Goal: Feedback & Contribution: Submit feedback/report problem

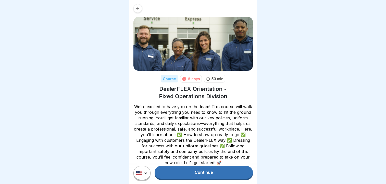
click at [196, 178] on link "Continue" at bounding box center [204, 172] width 98 height 13
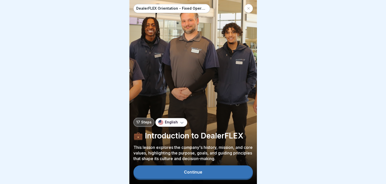
click at [195, 175] on div "Continue" at bounding box center [193, 172] width 18 height 5
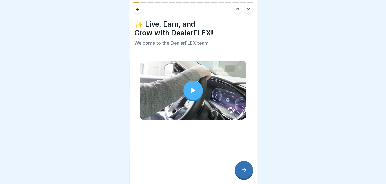
click at [190, 91] on icon at bounding box center [193, 90] width 7 height 7
click at [243, 173] on icon at bounding box center [244, 170] width 6 height 6
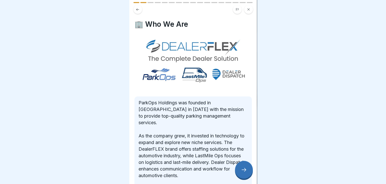
drag, startPoint x: 243, startPoint y: 173, endPoint x: 256, endPoint y: 156, distance: 21.4
click at [256, 156] on div "DealerFLEX Orientation - Fixed Operations Division 17 Steps English 💼 Introduct…" at bounding box center [193, 92] width 128 height 184
click at [244, 172] on icon at bounding box center [244, 170] width 6 height 6
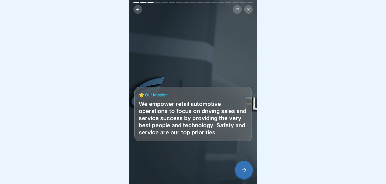
click at [196, 76] on div "🌟 Our Mission We empower retail automotive operations to focus on driving sales…" at bounding box center [193, 92] width 128 height 184
click at [135, 6] on button at bounding box center [137, 9] width 9 height 9
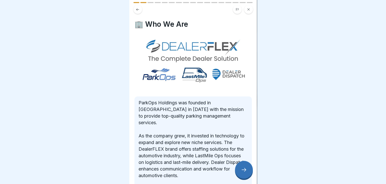
click at [251, 130] on div "🏢 Who We Are ParkOps Holdings was founded in Philadelphia in 2012 with the miss…" at bounding box center [193, 92] width 128 height 184
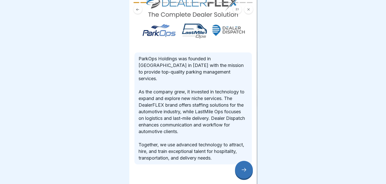
scroll to position [46, 0]
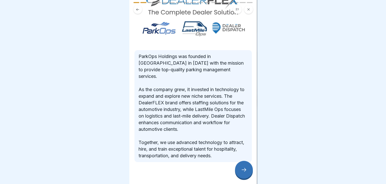
click at [241, 169] on icon at bounding box center [244, 170] width 6 height 6
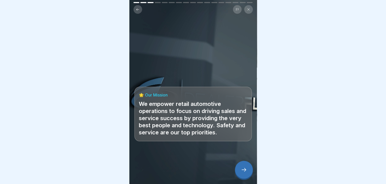
click at [241, 169] on icon at bounding box center [244, 170] width 6 height 6
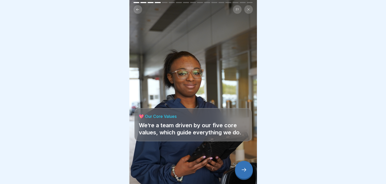
click at [243, 172] on icon at bounding box center [244, 170] width 6 height 6
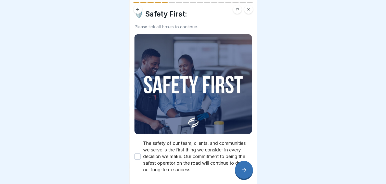
scroll to position [33, 0]
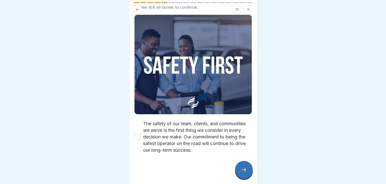
click at [246, 173] on icon at bounding box center [244, 170] width 6 height 6
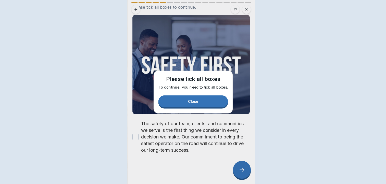
scroll to position [0, 0]
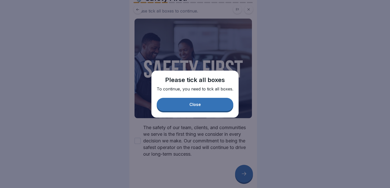
click at [194, 105] on div "Close" at bounding box center [194, 104] width 11 height 5
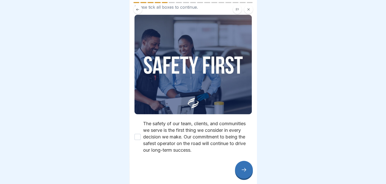
click at [203, 89] on img at bounding box center [192, 65] width 117 height 100
click at [243, 173] on icon at bounding box center [244, 170] width 6 height 6
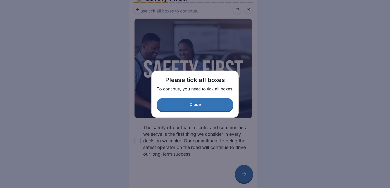
click at [186, 103] on button "Close" at bounding box center [195, 104] width 77 height 13
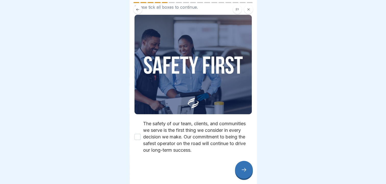
click at [255, 3] on div at bounding box center [193, 8] width 128 height 12
click at [253, 3] on div at bounding box center [193, 8] width 128 height 12
click at [171, 5] on div at bounding box center [192, 9] width 119 height 9
click at [254, 3] on div at bounding box center [193, 8] width 128 height 12
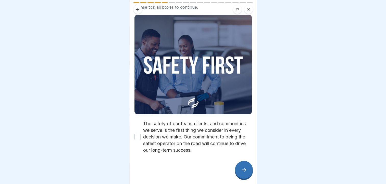
click at [254, 3] on div at bounding box center [193, 8] width 128 height 12
click at [85, 65] on div at bounding box center [193, 92] width 386 height 184
click at [139, 11] on icon at bounding box center [138, 10] width 4 height 4
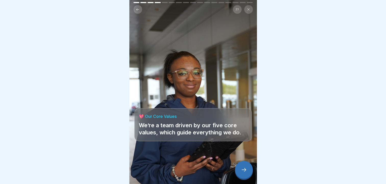
click at [138, 10] on icon at bounding box center [138, 10] width 4 height 4
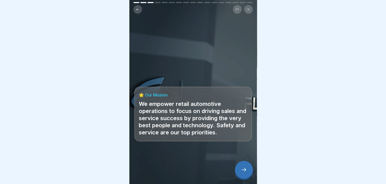
click at [139, 10] on icon at bounding box center [138, 10] width 4 height 4
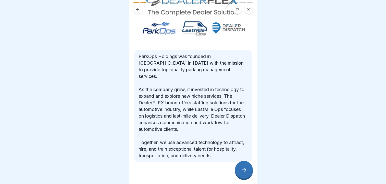
click at [247, 178] on div at bounding box center [244, 170] width 18 height 18
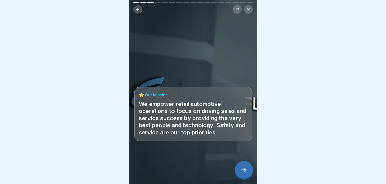
click at [241, 170] on div at bounding box center [244, 170] width 18 height 18
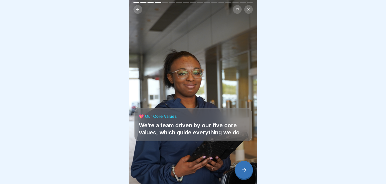
click at [170, 118] on h4 "💖 Our Core Values" at bounding box center [193, 117] width 109 height 6
click at [193, 125] on p "We’re a team driven by our five core values, which guide everything we do." at bounding box center [193, 129] width 109 height 14
click at [241, 172] on icon at bounding box center [244, 170] width 6 height 6
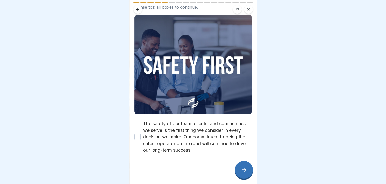
drag, startPoint x: 241, startPoint y: 172, endPoint x: 228, endPoint y: 167, distance: 13.7
click at [228, 167] on div "DealerFLEX Orientation - Fixed Operations Division 17 Steps English 💼 Introduct…" at bounding box center [193, 92] width 128 height 184
click at [242, 173] on icon at bounding box center [244, 170] width 6 height 6
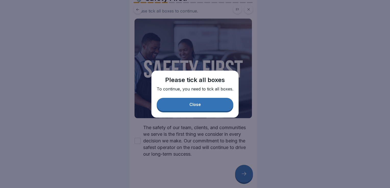
click at [201, 106] on button "Close" at bounding box center [195, 104] width 77 height 13
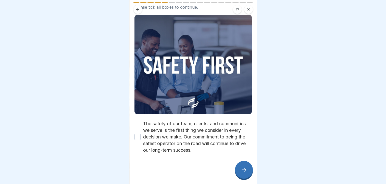
click at [171, 1] on div "🛡️ Safety First: Please tick all boxes to continue." at bounding box center [192, 0] width 117 height 20
click at [153, 86] on img at bounding box center [192, 65] width 117 height 100
click at [138, 11] on icon at bounding box center [138, 10] width 4 height 4
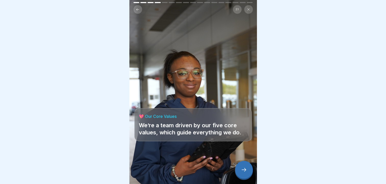
click at [138, 10] on icon at bounding box center [138, 10] width 4 height 4
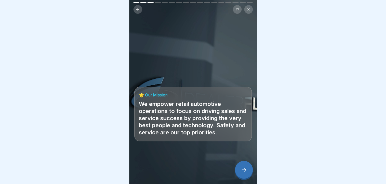
click at [138, 10] on icon at bounding box center [138, 10] width 4 height 4
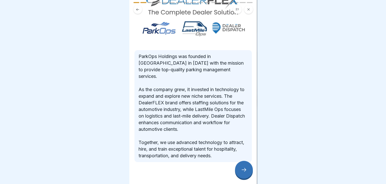
click at [138, 10] on icon at bounding box center [138, 10] width 4 height 4
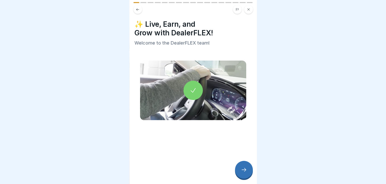
click at [242, 169] on div at bounding box center [244, 170] width 18 height 18
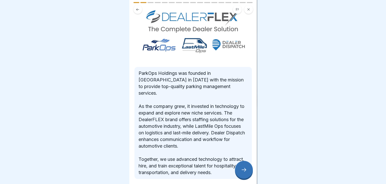
scroll to position [46, 0]
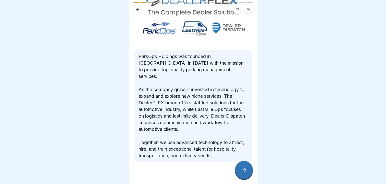
click at [244, 173] on icon at bounding box center [244, 170] width 6 height 6
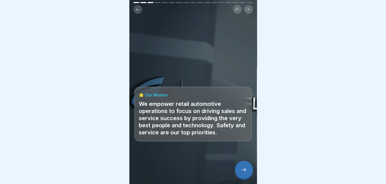
click at [243, 173] on icon at bounding box center [244, 170] width 6 height 6
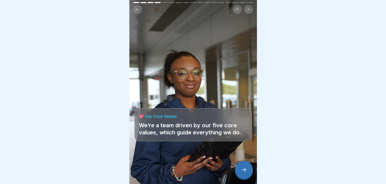
click at [246, 173] on icon at bounding box center [244, 170] width 6 height 6
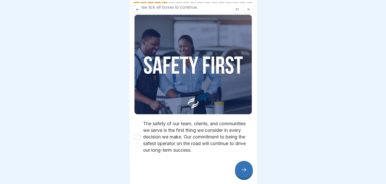
click at [246, 173] on icon at bounding box center [244, 170] width 6 height 6
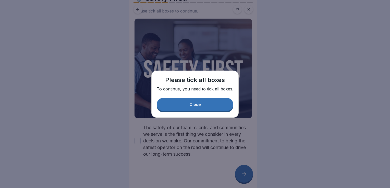
click at [219, 104] on button "Close" at bounding box center [195, 104] width 77 height 13
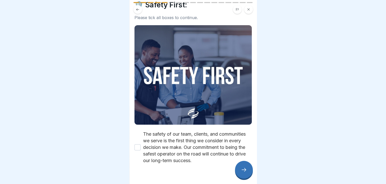
scroll to position [0, 0]
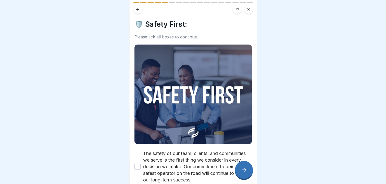
click at [193, 36] on div "Please tick all boxes to continue." at bounding box center [192, 37] width 117 height 5
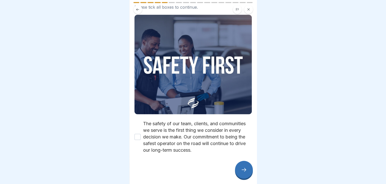
scroll to position [33, 0]
click at [247, 10] on icon at bounding box center [248, 9] width 3 height 3
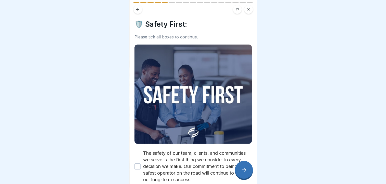
drag, startPoint x: 243, startPoint y: 173, endPoint x: 244, endPoint y: 178, distance: 5.3
click at [244, 178] on div at bounding box center [244, 170] width 18 height 18
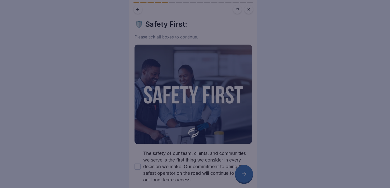
click at [244, 178] on div at bounding box center [195, 94] width 390 height 188
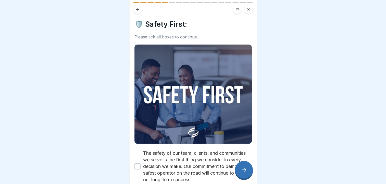
click at [244, 178] on div at bounding box center [244, 170] width 18 height 18
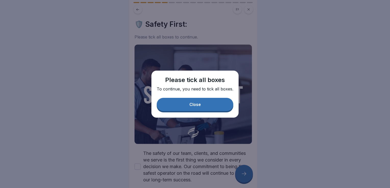
click at [199, 104] on div "Close" at bounding box center [194, 104] width 11 height 5
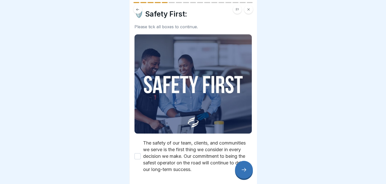
scroll to position [33, 0]
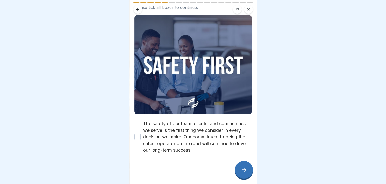
click at [254, 4] on div at bounding box center [193, 8] width 128 height 12
click at [254, 3] on div at bounding box center [193, 8] width 128 height 12
click at [199, 47] on img at bounding box center [192, 65] width 117 height 100
click at [163, 3] on div at bounding box center [193, 8] width 128 height 12
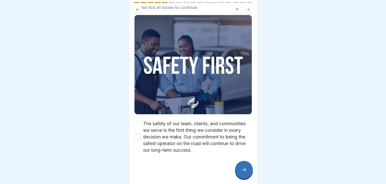
click at [138, 10] on icon at bounding box center [138, 10] width 4 height 4
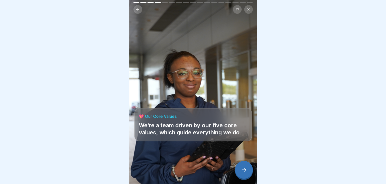
click at [138, 10] on icon at bounding box center [138, 10] width 4 height 4
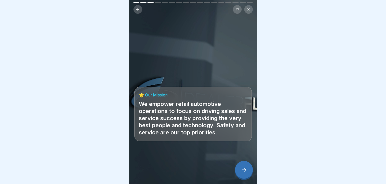
click at [138, 10] on icon at bounding box center [138, 10] width 4 height 4
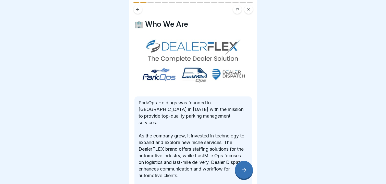
click at [138, 10] on icon at bounding box center [138, 10] width 4 height 4
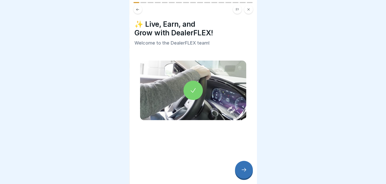
click at [138, 10] on icon at bounding box center [138, 10] width 4 height 4
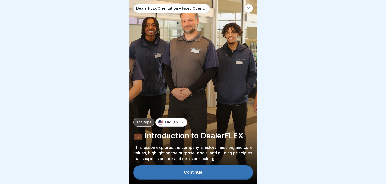
click at [191, 175] on div "Continue" at bounding box center [193, 172] width 18 height 5
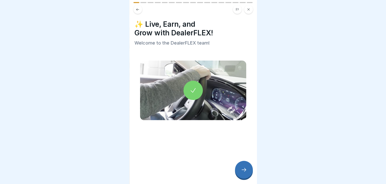
click at [246, 173] on icon at bounding box center [244, 170] width 6 height 6
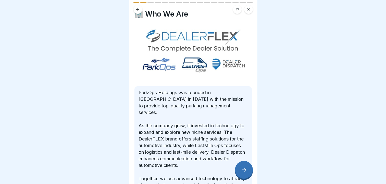
scroll to position [46, 0]
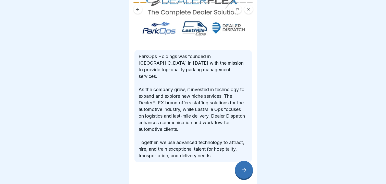
click at [246, 172] on icon at bounding box center [244, 170] width 6 height 6
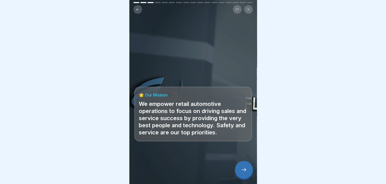
click at [246, 173] on icon at bounding box center [244, 170] width 6 height 6
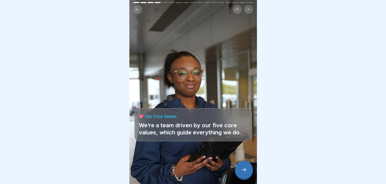
click at [246, 173] on icon at bounding box center [244, 170] width 6 height 6
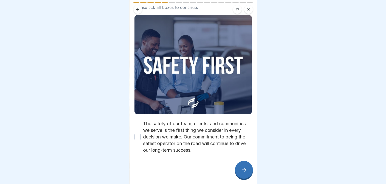
click at [244, 173] on icon at bounding box center [244, 170] width 6 height 6
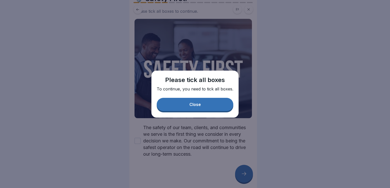
click at [206, 105] on button "Close" at bounding box center [195, 104] width 77 height 13
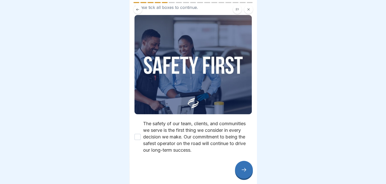
click at [207, 71] on img at bounding box center [192, 65] width 117 height 100
click at [194, 97] on img at bounding box center [192, 65] width 117 height 100
click at [179, 16] on img at bounding box center [192, 65] width 117 height 100
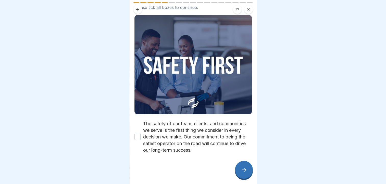
click at [179, 16] on img at bounding box center [192, 65] width 117 height 100
click at [206, 6] on div at bounding box center [192, 9] width 119 height 9
click at [254, 4] on div at bounding box center [193, 8] width 128 height 12
click at [254, 3] on div at bounding box center [193, 8] width 128 height 12
click at [175, 66] on img at bounding box center [192, 65] width 117 height 100
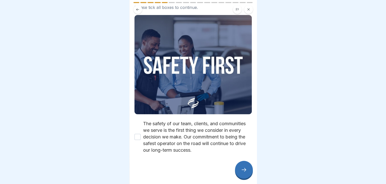
click at [199, 93] on img at bounding box center [192, 65] width 117 height 100
click at [374, 128] on div at bounding box center [193, 92] width 386 height 184
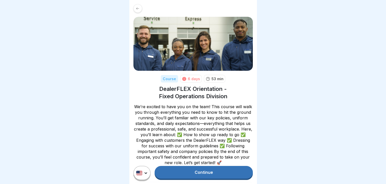
click at [215, 176] on link "Continue" at bounding box center [204, 172] width 98 height 13
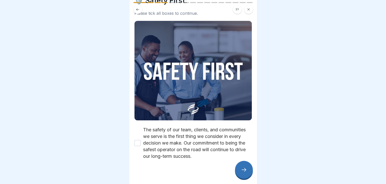
scroll to position [33, 0]
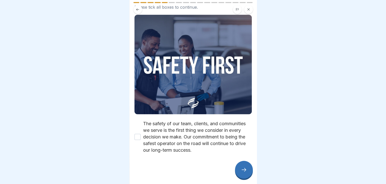
click at [243, 179] on div at bounding box center [244, 170] width 18 height 18
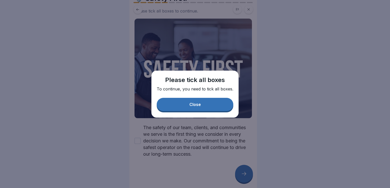
click at [198, 103] on div "Close" at bounding box center [194, 104] width 11 height 5
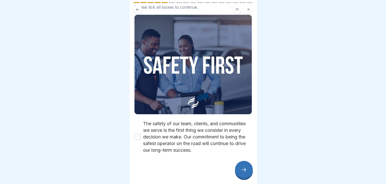
click at [255, 2] on div at bounding box center [193, 8] width 128 height 12
click at [254, 8] on div at bounding box center [193, 8] width 128 height 12
click at [255, 7] on div at bounding box center [193, 8] width 128 height 12
click at [138, 8] on icon at bounding box center [138, 10] width 4 height 4
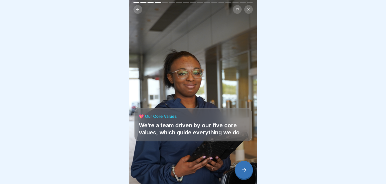
click at [244, 167] on div at bounding box center [244, 170] width 18 height 18
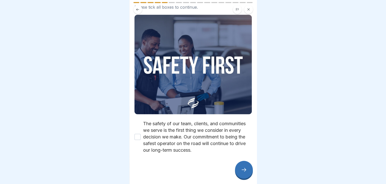
click at [254, 5] on div at bounding box center [193, 8] width 128 height 12
click at [238, 8] on icon at bounding box center [237, 9] width 3 height 3
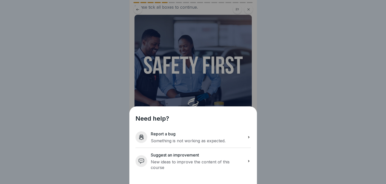
click at [249, 139] on icon at bounding box center [248, 138] width 1 height 2
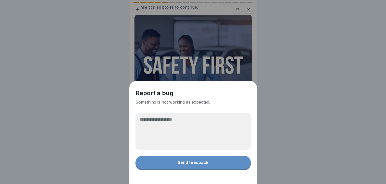
click at [166, 127] on textarea at bounding box center [193, 131] width 115 height 37
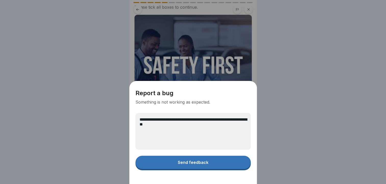
click at [187, 132] on textarea "**********" at bounding box center [193, 131] width 115 height 37
type textarea "**********"
click at [197, 165] on div "Send feedback" at bounding box center [193, 163] width 31 height 5
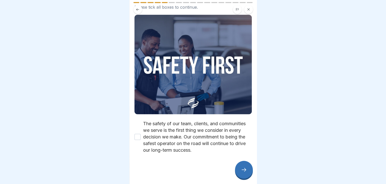
click at [195, 94] on img at bounding box center [192, 65] width 117 height 100
